Goal: Check status: Verify the current state of an ongoing process or item

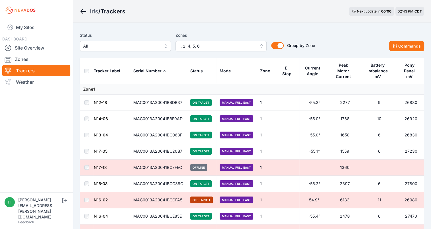
click at [192, 44] on span "1, 2, 4, 5, 6" at bounding box center [217, 46] width 76 height 7
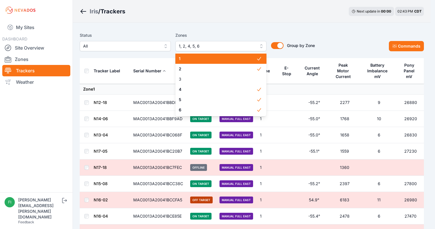
click at [193, 57] on span "1" at bounding box center [217, 59] width 77 height 6
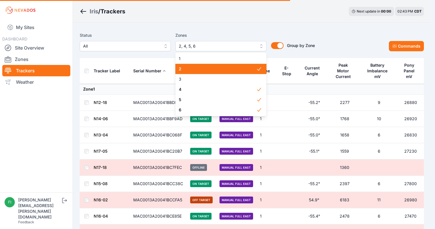
click at [195, 69] on span "2" at bounding box center [217, 69] width 77 height 6
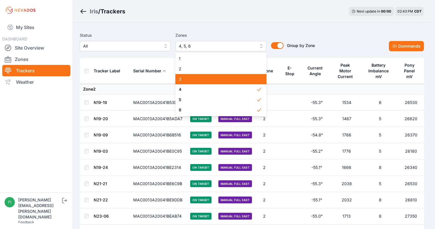
click at [198, 82] on div "3" at bounding box center [220, 79] width 91 height 10
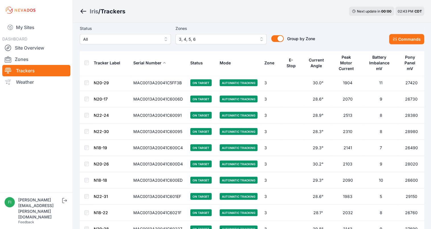
scroll to position [1150, 0]
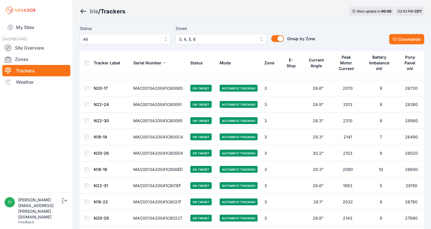
click at [160, 37] on button "All" at bounding box center [125, 39] width 91 height 10
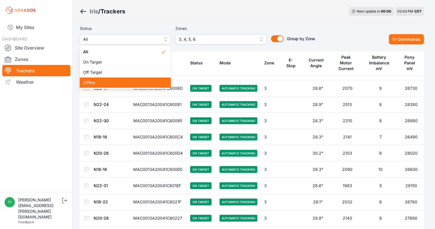
click at [139, 81] on span "Offline" at bounding box center [121, 83] width 77 height 6
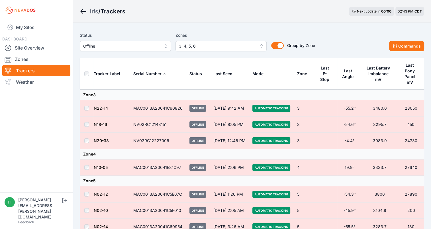
click at [170, 65] on th "Serial Number" at bounding box center [158, 74] width 56 height 32
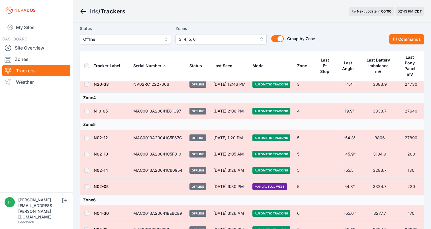
scroll to position [57, 0]
